Goal: Find specific page/section: Find specific page/section

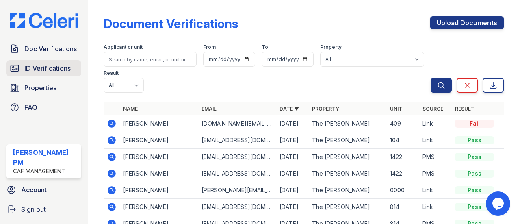
click at [54, 68] on span "ID Verifications" at bounding box center [47, 68] width 46 height 10
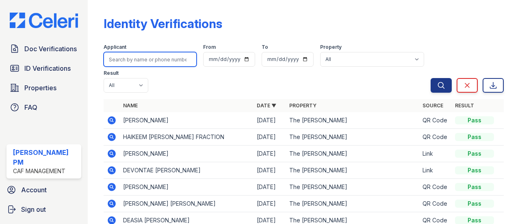
click at [143, 64] on input "search" at bounding box center [150, 59] width 93 height 15
type input "[PERSON_NAME]"
click at [431, 78] on button "Search" at bounding box center [441, 85] width 21 height 15
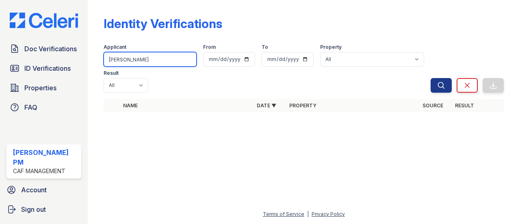
click at [137, 64] on input "[PERSON_NAME]" at bounding box center [150, 59] width 93 height 15
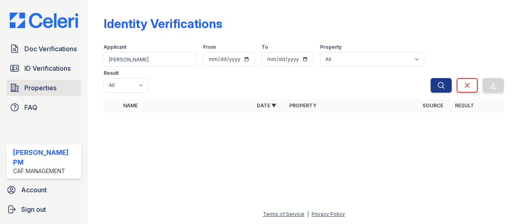
click at [43, 93] on span "Properties" at bounding box center [40, 88] width 32 height 10
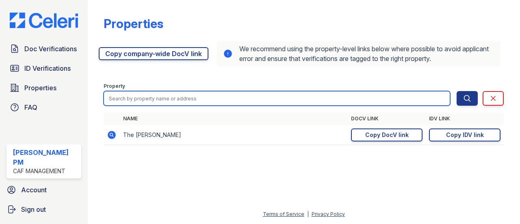
click at [398, 101] on input "search" at bounding box center [277, 98] width 347 height 15
type input "villas"
click at [457, 91] on button "Search" at bounding box center [467, 98] width 21 height 15
